Goal: Transaction & Acquisition: Purchase product/service

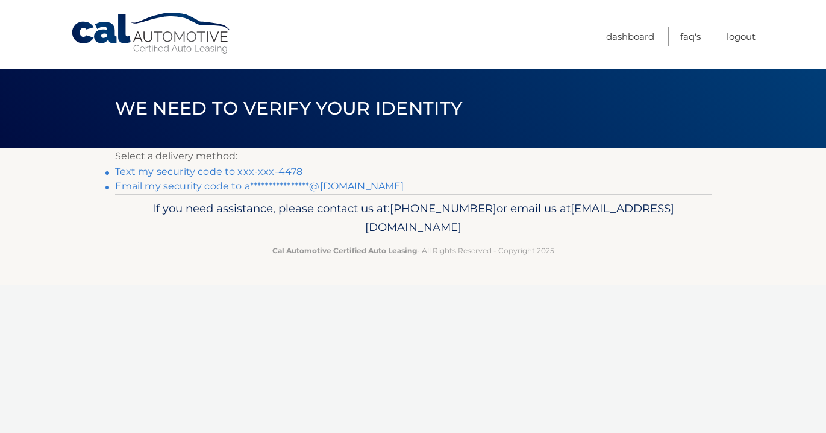
click at [245, 169] on link "Text my security code to xxx-xxx-4478" at bounding box center [209, 171] width 188 height 11
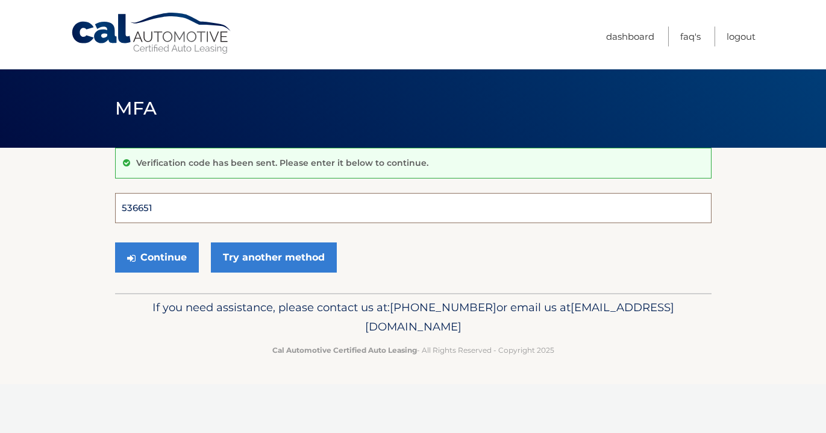
type input "536651"
click at [156, 257] on button "Continue" at bounding box center [157, 257] width 84 height 30
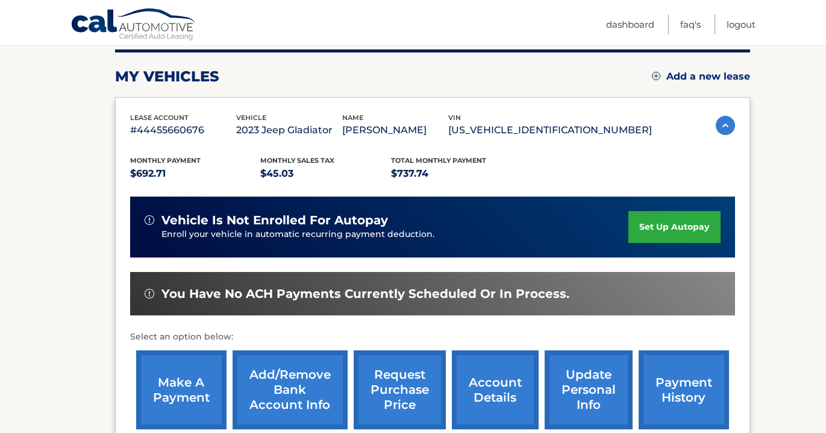
scroll to position [221, 0]
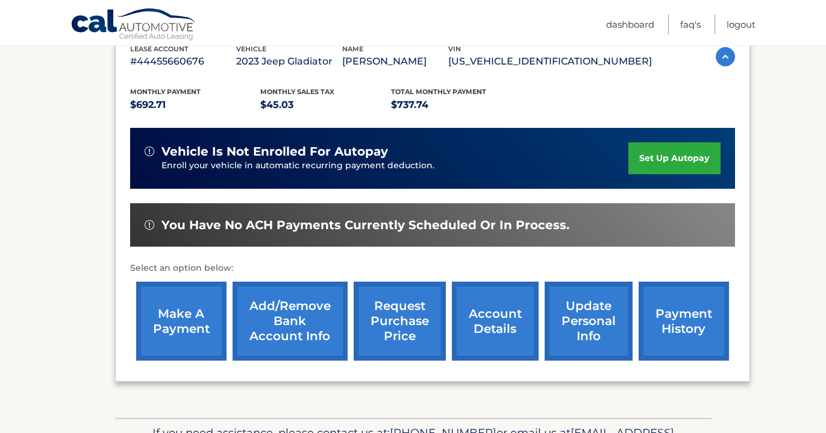
click at [187, 323] on link "make a payment" at bounding box center [181, 320] width 90 height 79
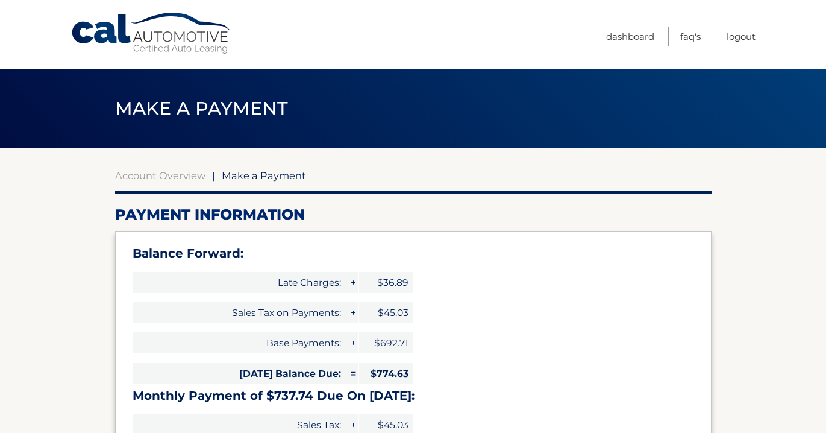
select select "YmM0NmI4YjAtOGM4YS00YzA0LTg3YmMtYTdiZjhkZjBlNDEx"
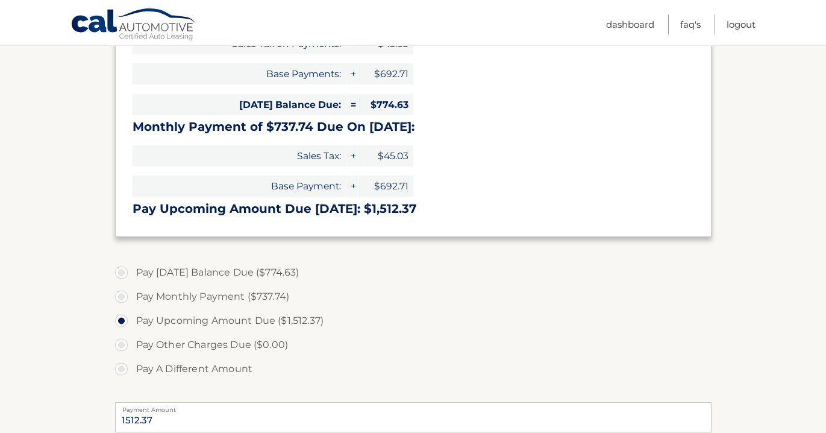
scroll to position [278, 0]
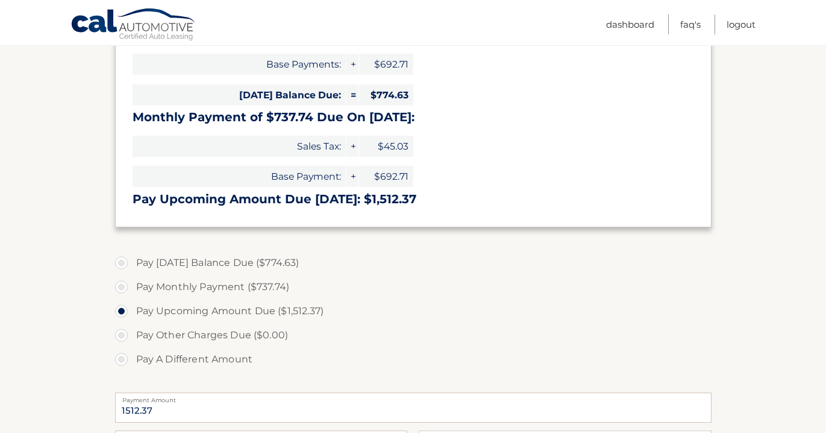
click at [121, 260] on label "Pay Today's Balance Due ($774.63)" at bounding box center [413, 263] width 596 height 24
click at [121, 260] on input "Pay Today's Balance Due ($774.63)" at bounding box center [126, 260] width 12 height 19
radio input "true"
type input "774.63"
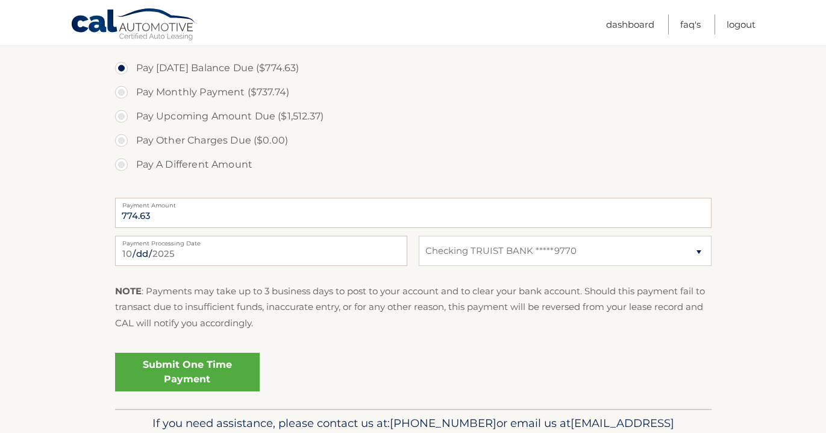
scroll to position [477, 0]
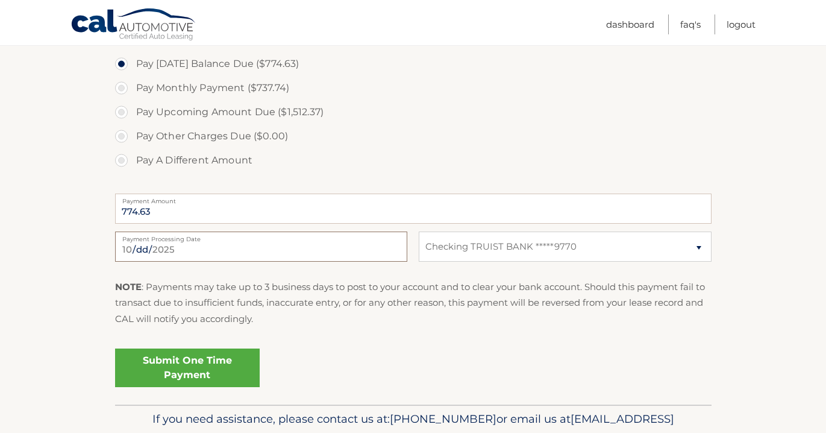
click at [151, 251] on input "2025-10-13" at bounding box center [261, 246] width 292 height 30
type input "2025-10-15"
click at [264, 309] on p "NOTE : Payments may take up to 3 business days to post to your account and to c…" at bounding box center [413, 303] width 596 height 48
click at [189, 369] on link "Submit One Time Payment" at bounding box center [187, 367] width 145 height 39
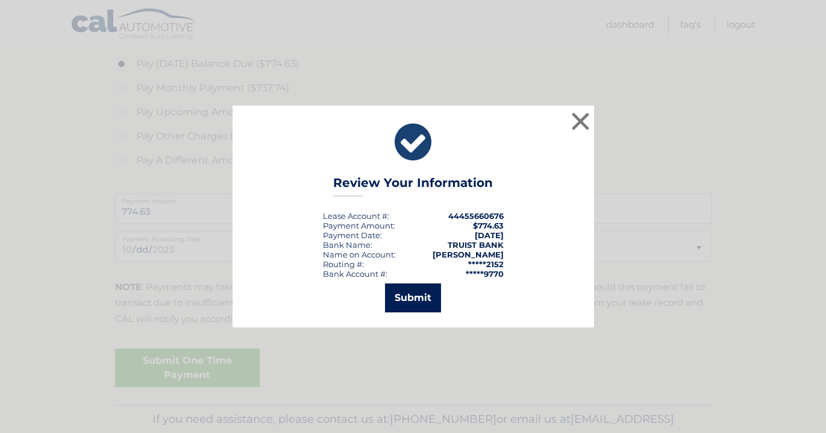
click at [410, 304] on button "Submit" at bounding box center [413, 297] width 56 height 29
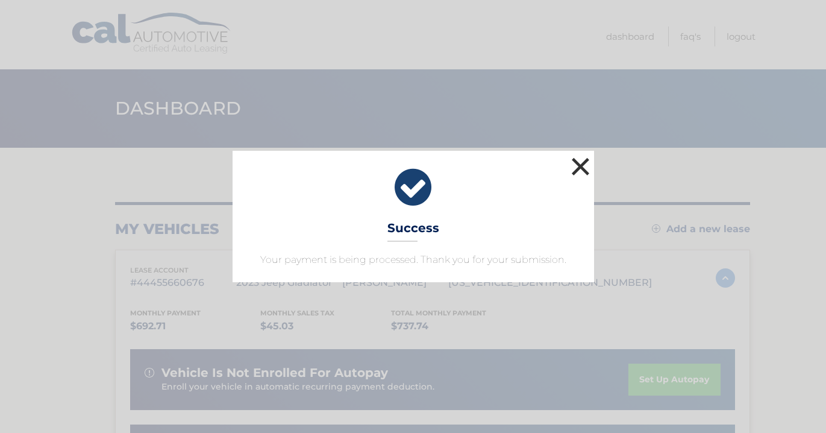
click at [579, 166] on button "×" at bounding box center [581, 166] width 24 height 24
